Goal: Transaction & Acquisition: Purchase product/service

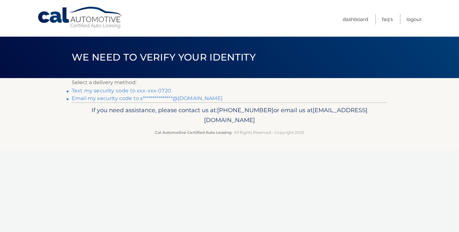
click at [123, 92] on link "Text my security code to xxx-xxx-0720" at bounding box center [122, 91] width 100 height 6
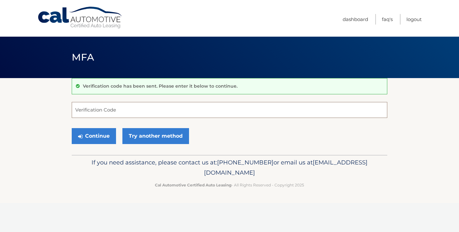
click at [109, 110] on input "Verification Code" at bounding box center [230, 110] width 316 height 16
type input "974675"
click at [98, 140] on button "Continue" at bounding box center [94, 136] width 44 height 16
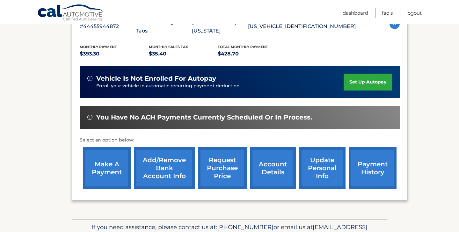
scroll to position [137, 0]
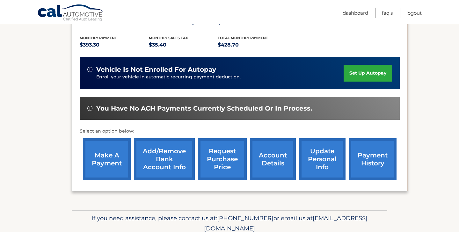
click at [110, 154] on link "make a payment" at bounding box center [107, 159] width 48 height 42
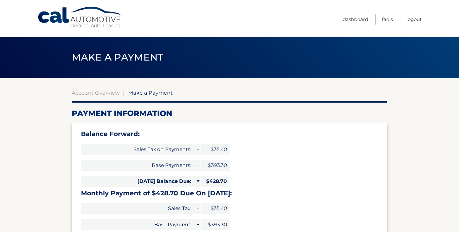
select select "ZjAwYjRiOWYtMTJlYy00MGZjLWE2NmYtZjU3ODM4OWNkNDFl"
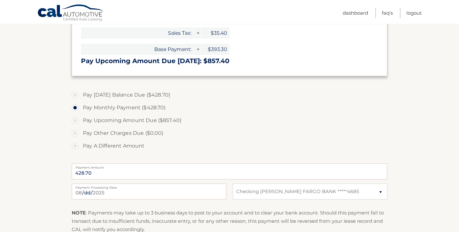
scroll to position [176, 0]
click at [75, 96] on label "Pay Today's Balance Due ($428.70)" at bounding box center [230, 94] width 316 height 13
click at [75, 96] on input "Pay Today's Balance Due ($428.70)" at bounding box center [77, 93] width 6 height 10
radio input "true"
click at [282, 121] on label "Pay Upcoming Amount Due ($857.40)" at bounding box center [230, 120] width 316 height 13
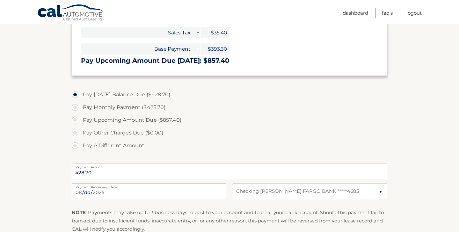
click at [81, 121] on input "Pay Upcoming Amount Due ($857.40)" at bounding box center [77, 119] width 6 height 10
radio input "true"
type input "857.40"
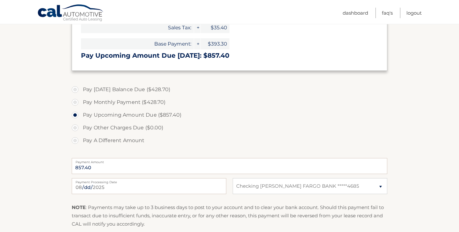
click at [73, 86] on label "Pay Today's Balance Due ($428.70)" at bounding box center [230, 89] width 316 height 13
click at [74, 86] on input "Pay Today's Balance Due ($428.70)" at bounding box center [77, 88] width 6 height 10
radio input "true"
type input "428.70"
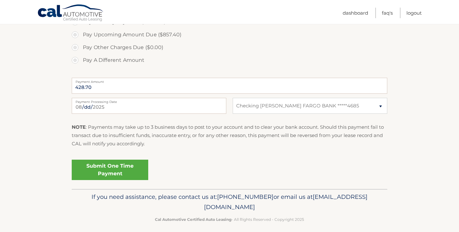
scroll to position [265, 0]
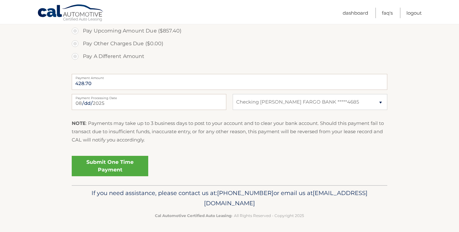
click at [99, 168] on link "Submit One Time Payment" at bounding box center [110, 166] width 77 height 20
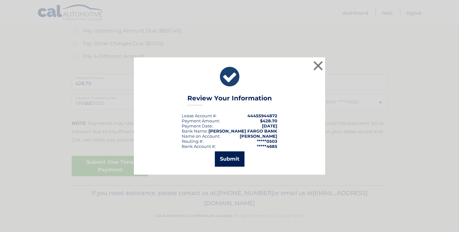
click at [227, 164] on button "Submit" at bounding box center [230, 158] width 30 height 15
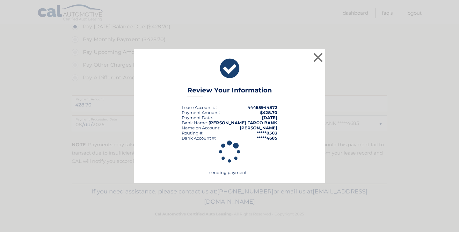
scroll to position [244, 0]
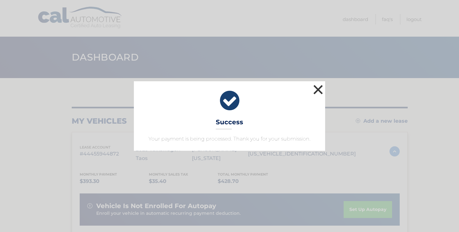
click at [323, 88] on button "×" at bounding box center [318, 89] width 13 height 13
